Goal: Transaction & Acquisition: Purchase product/service

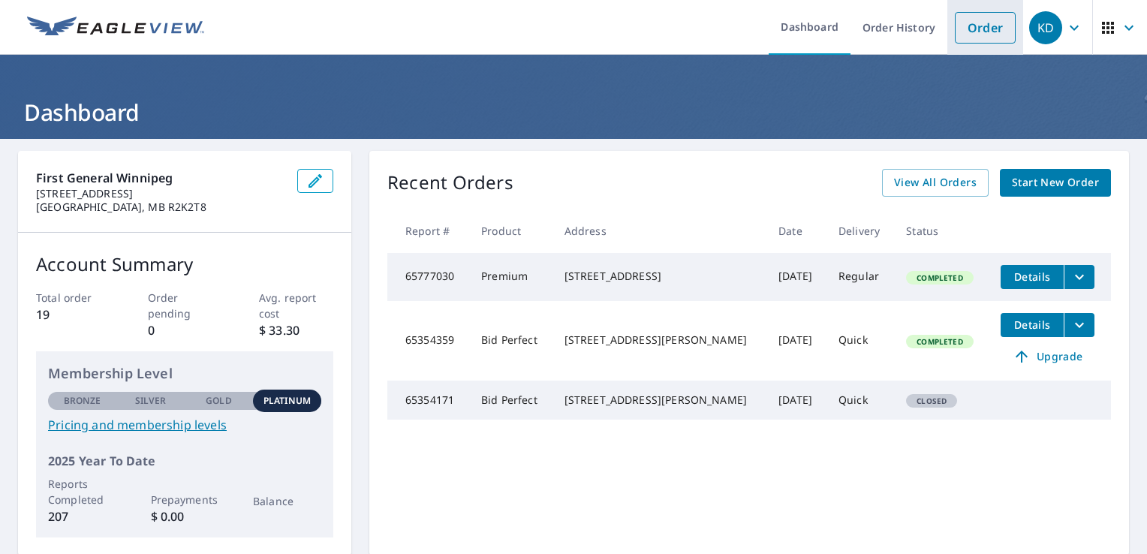
click at [970, 38] on link "Order" at bounding box center [984, 28] width 61 height 32
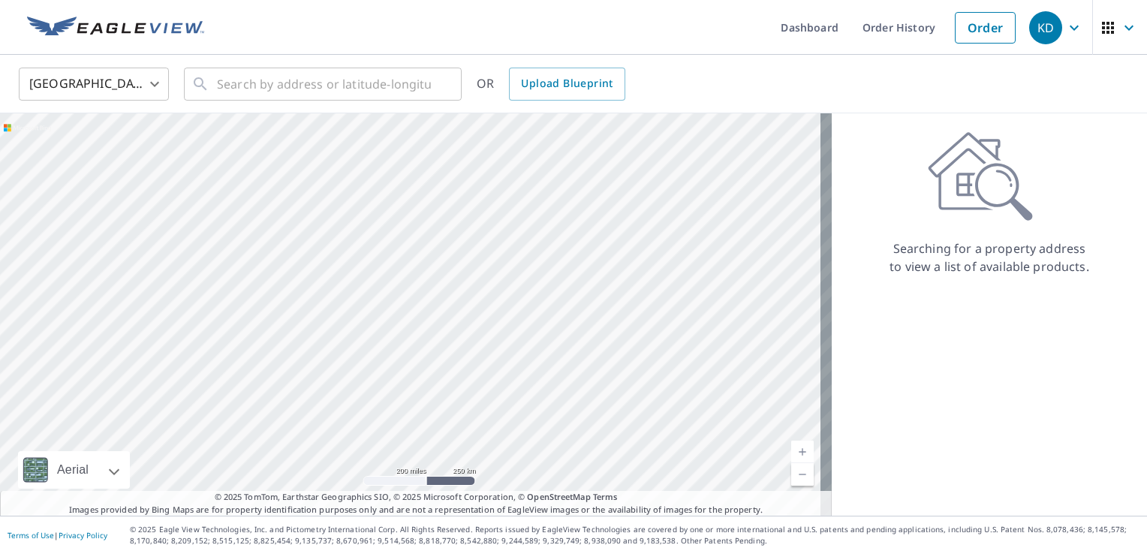
click at [83, 81] on body "KD KD Dashboard Order History Order KD United States US ​ ​ OR Upload Blueprint…" at bounding box center [573, 277] width 1147 height 554
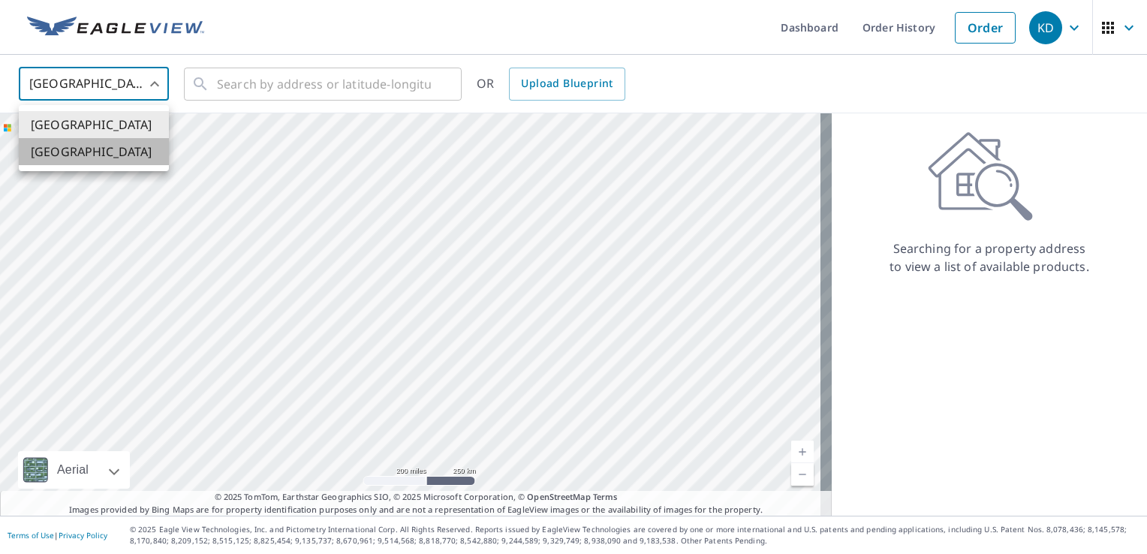
click at [81, 146] on li "[GEOGRAPHIC_DATA]" at bounding box center [94, 151] width 150 height 27
type input "CA"
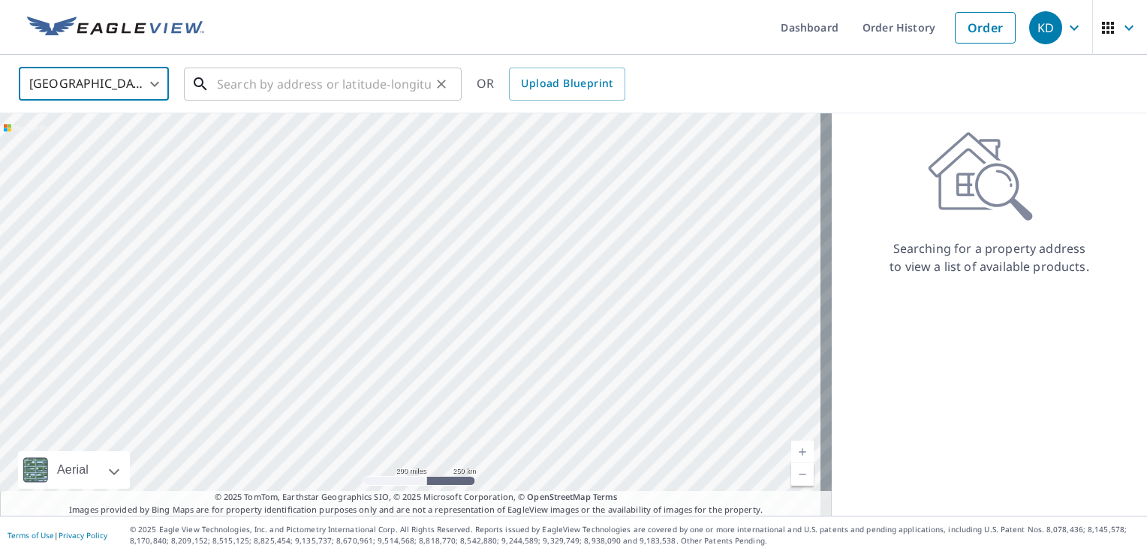
click at [225, 83] on input "text" at bounding box center [324, 84] width 214 height 42
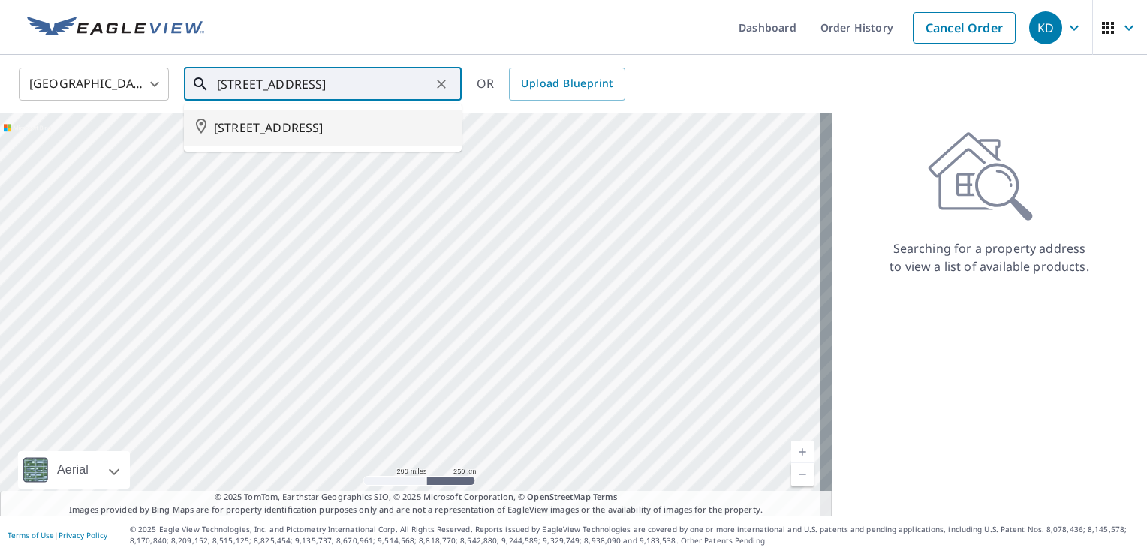
click at [276, 124] on span "[STREET_ADDRESS]" at bounding box center [332, 128] width 236 height 18
type input "[STREET_ADDRESS]"
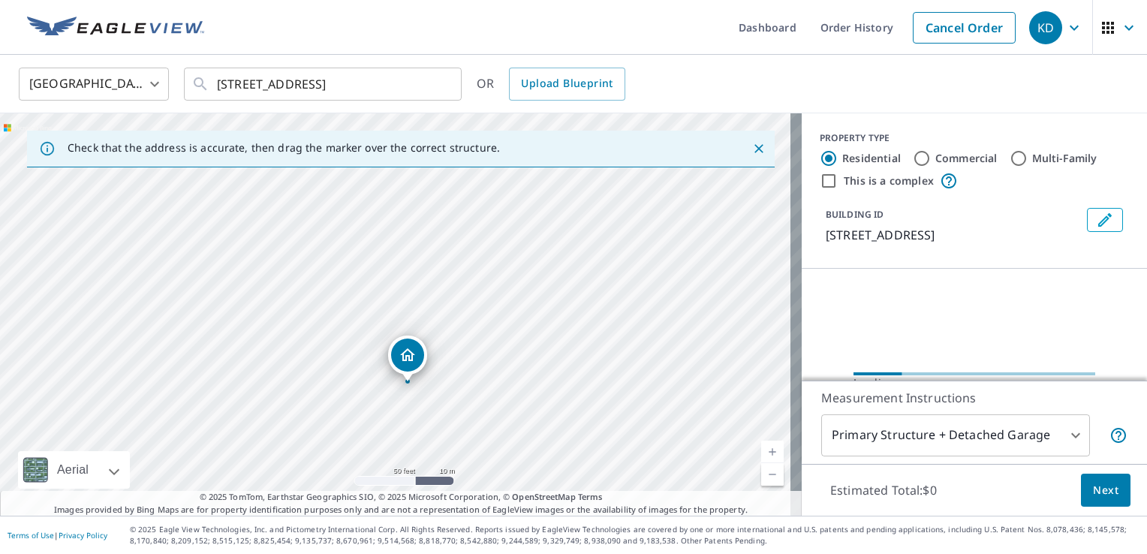
drag, startPoint x: 277, startPoint y: 251, endPoint x: 341, endPoint y: 335, distance: 106.6
click at [344, 344] on div "[STREET_ADDRESS]" at bounding box center [400, 314] width 801 height 402
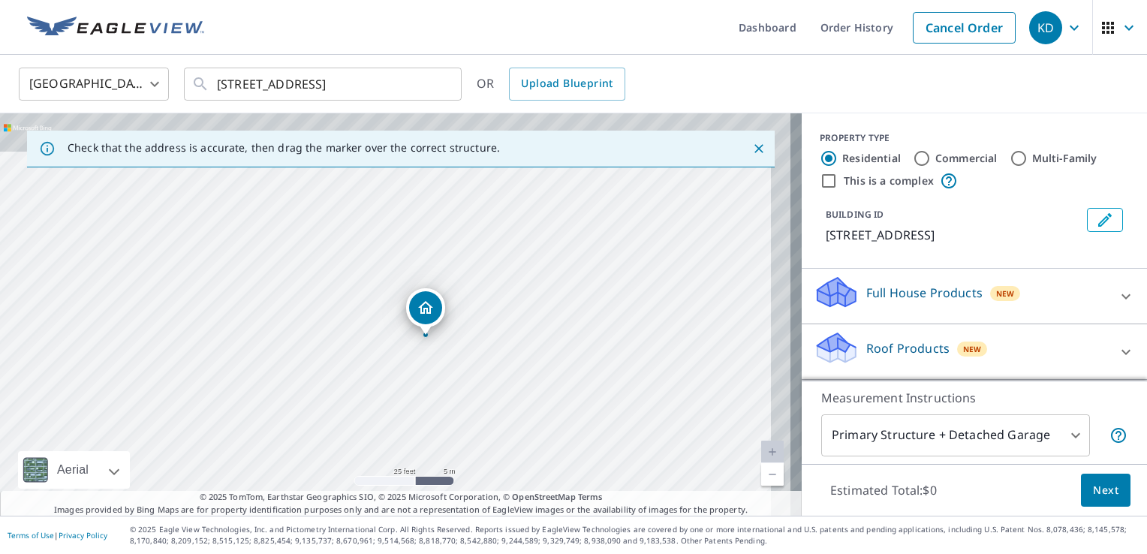
drag, startPoint x: 367, startPoint y: 238, endPoint x: 342, endPoint y: 298, distance: 64.9
click at [342, 298] on div "[STREET_ADDRESS]" at bounding box center [400, 314] width 801 height 402
